Goal: Check status: Check status

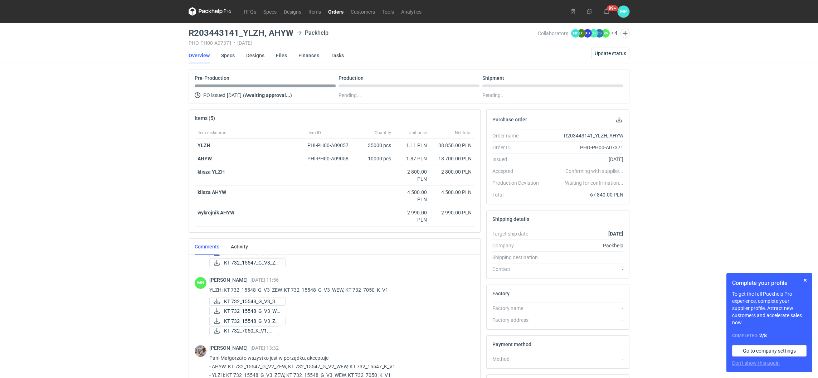
click at [332, 13] on link "Orders" at bounding box center [336, 11] width 23 height 9
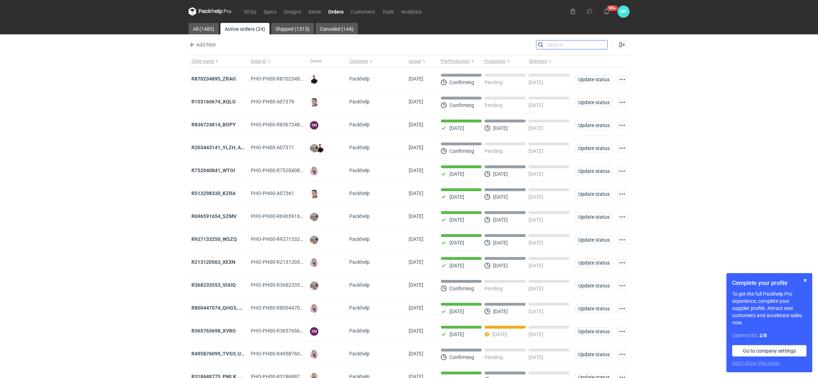
click at [604, 44] on input "Search" at bounding box center [571, 44] width 71 height 9
click at [587, 44] on input "Search" at bounding box center [571, 44] width 71 height 9
paste input "R976870689"
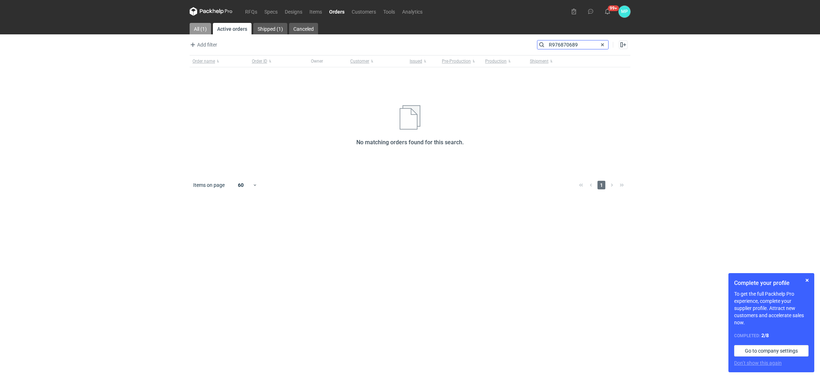
type input "R976870689"
click at [203, 29] on link "All (1)" at bounding box center [200, 28] width 21 height 11
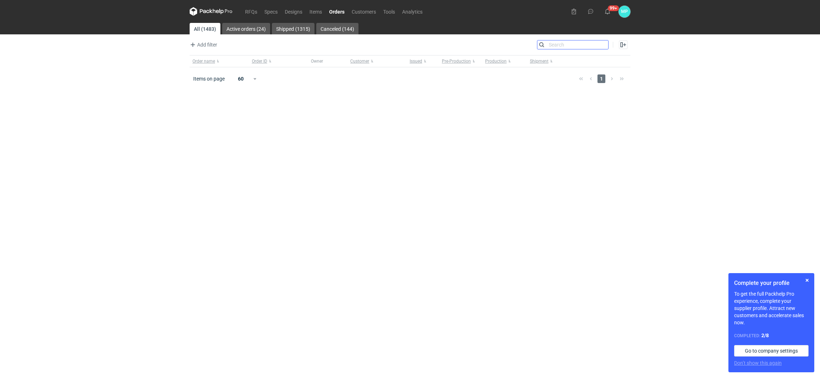
click at [561, 44] on input "Search" at bounding box center [573, 44] width 71 height 9
paste input "R976870689"
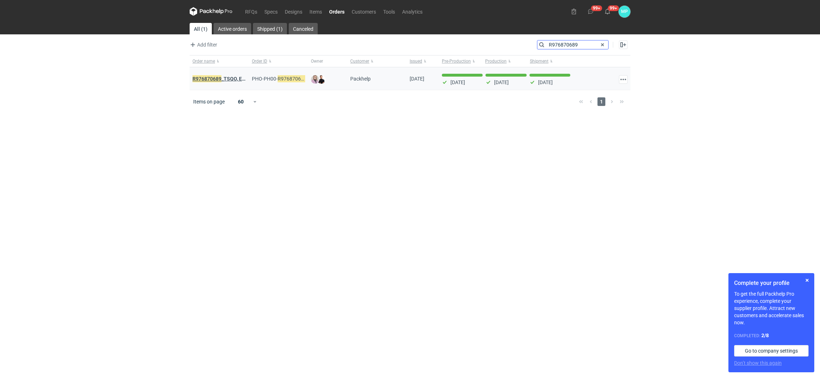
type input "R976870689"
click at [201, 79] on em "R976870689" at bounding box center [207, 79] width 29 height 8
